Goal: Transaction & Acquisition: Purchase product/service

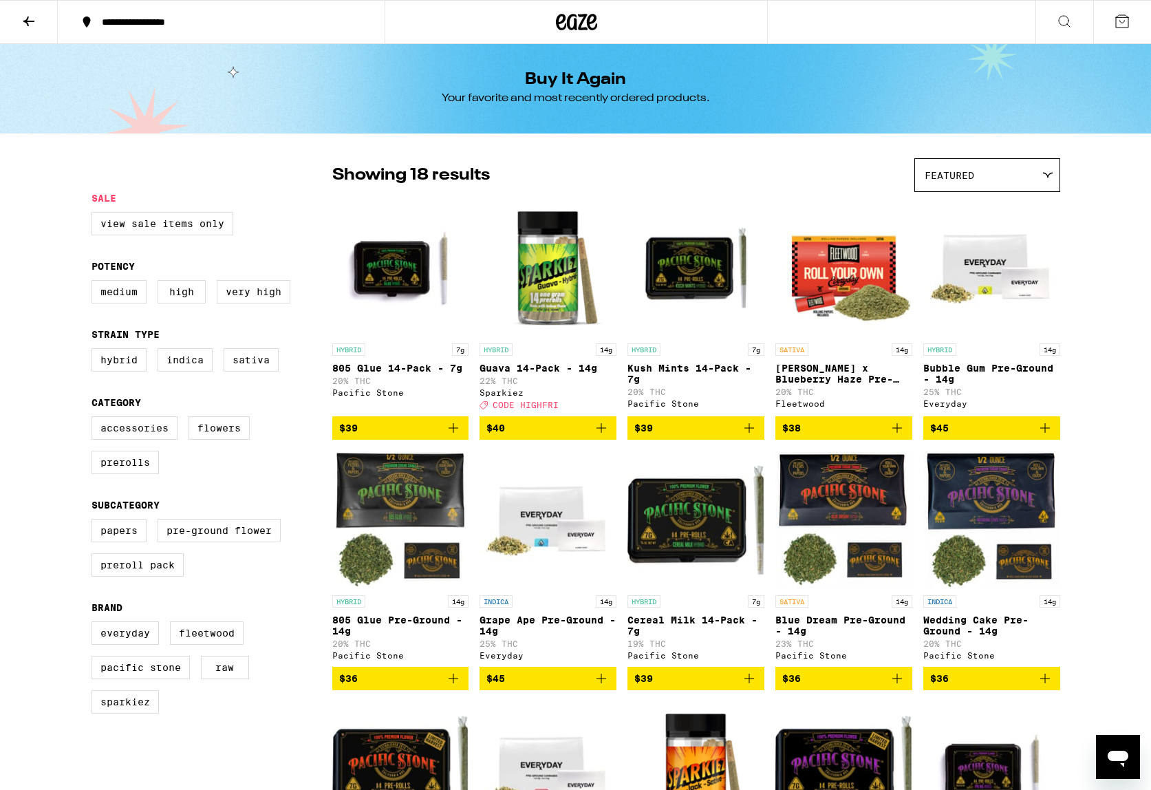
click at [30, 17] on icon at bounding box center [29, 21] width 17 height 17
